Goal: Information Seeking & Learning: Learn about a topic

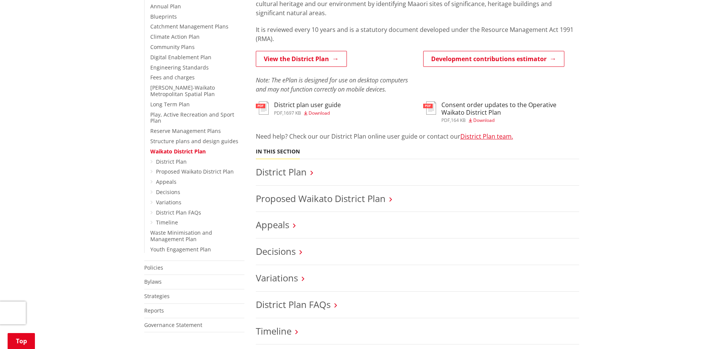
scroll to position [190, 0]
click at [277, 173] on link "District Plan" at bounding box center [281, 171] width 51 height 13
click at [332, 200] on link "Proposed Waikato District Plan" at bounding box center [321, 197] width 130 height 13
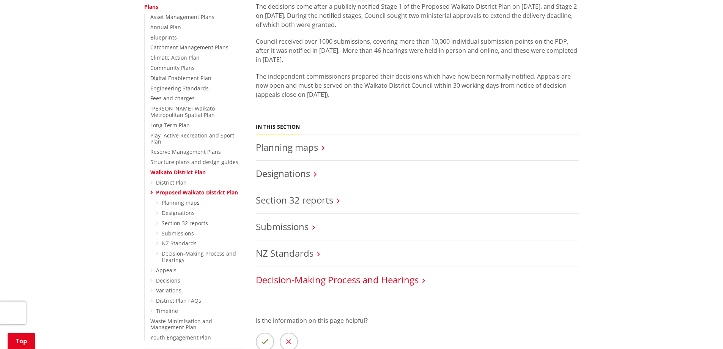
scroll to position [152, 0]
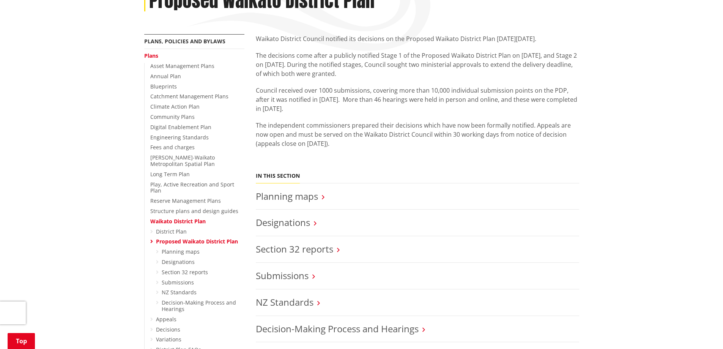
scroll to position [228, 0]
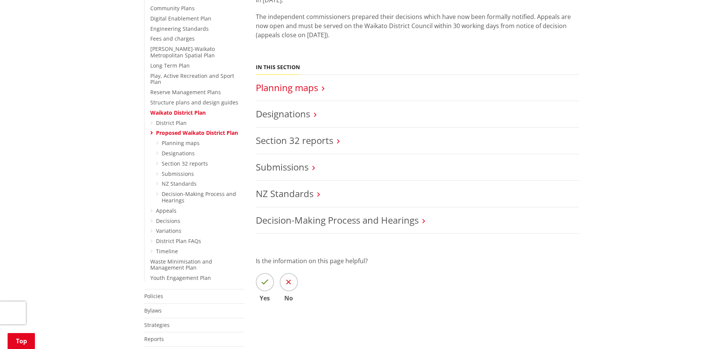
drag, startPoint x: 295, startPoint y: 87, endPoint x: 277, endPoint y: 88, distance: 18.6
click at [277, 88] on link "Planning maps" at bounding box center [287, 87] width 62 height 13
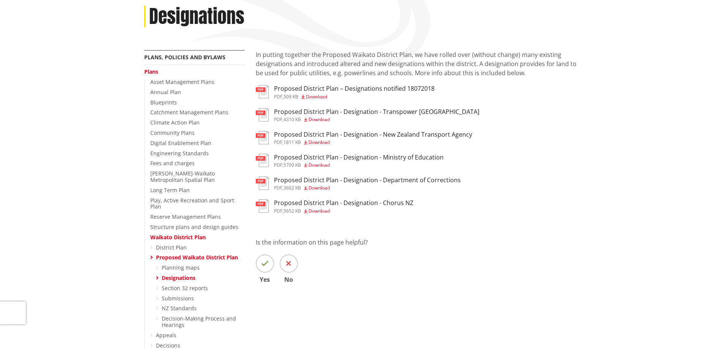
scroll to position [114, 0]
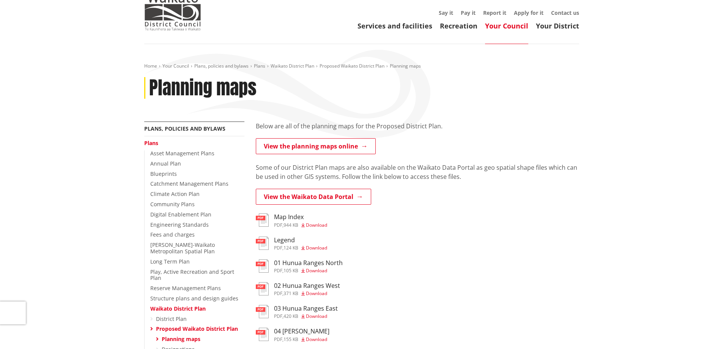
scroll to position [114, 0]
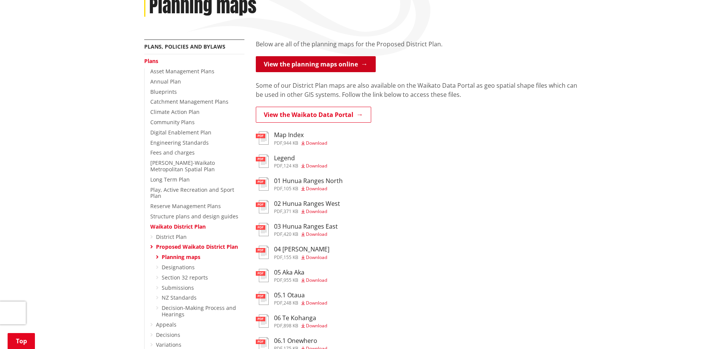
click at [316, 64] on link "View the planning maps online" at bounding box center [316, 64] width 120 height 16
